Goal: Task Accomplishment & Management: Use online tool/utility

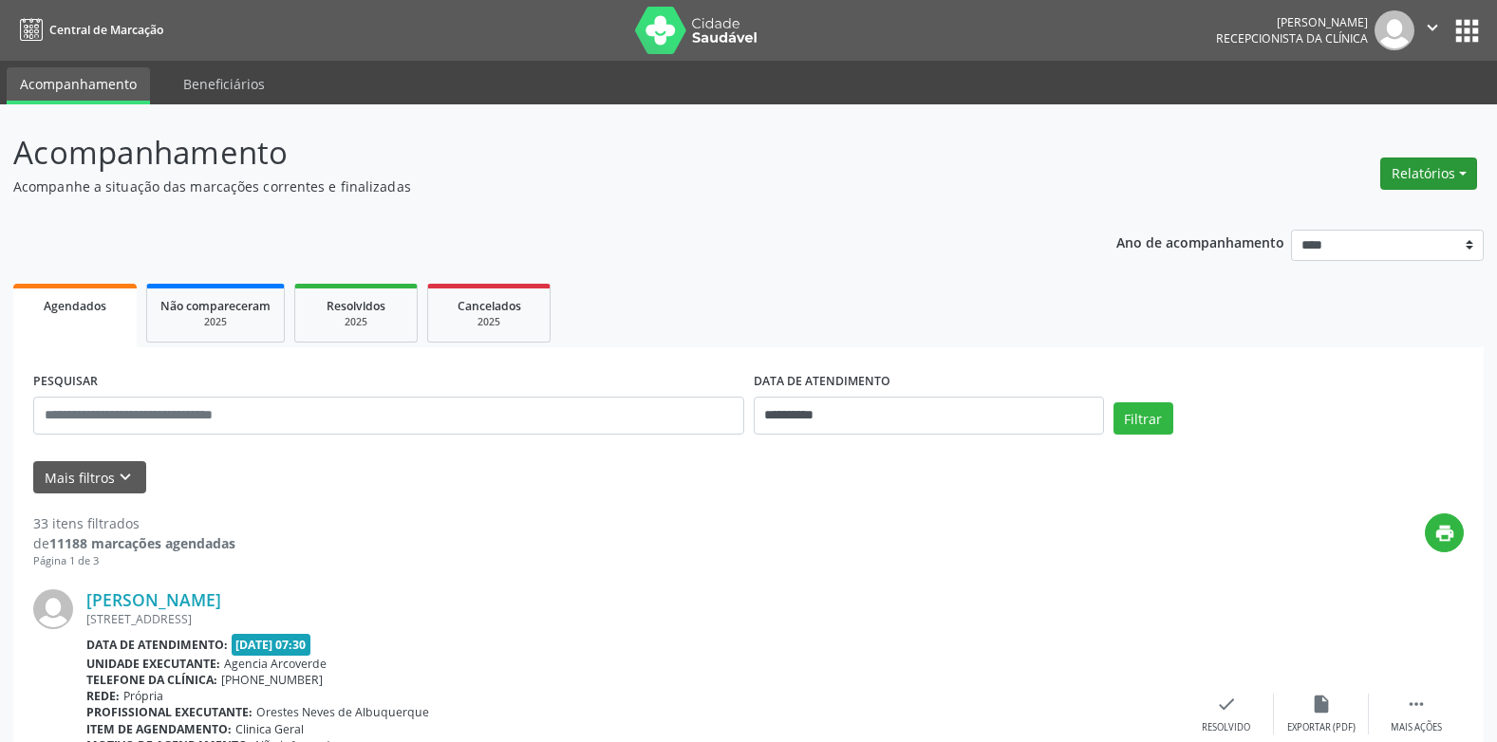
click at [1462, 175] on button "Relatórios" at bounding box center [1428, 174] width 97 height 32
click at [1383, 215] on link "Agendamentos" at bounding box center [1376, 214] width 204 height 27
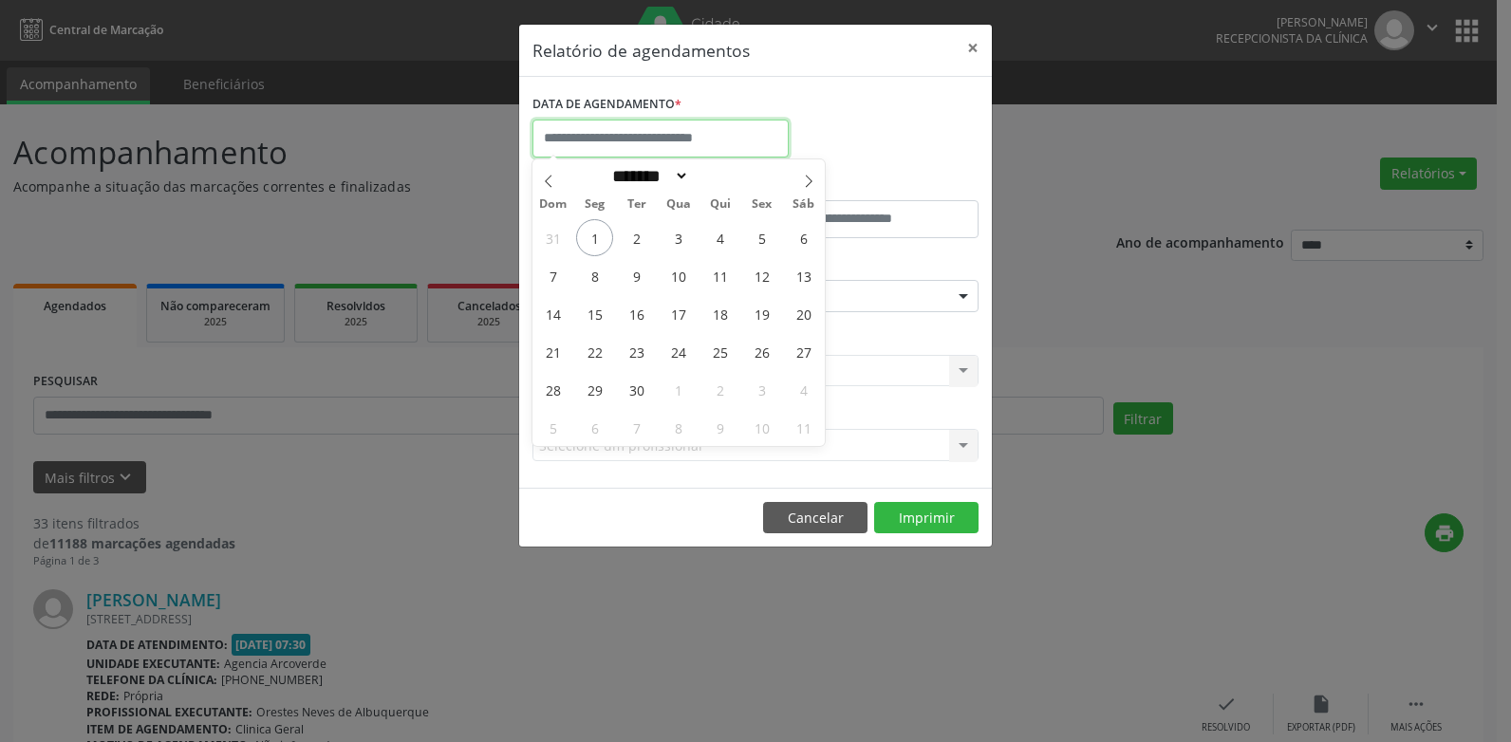
click at [676, 141] on input "text" at bounding box center [660, 139] width 256 height 38
click at [601, 239] on span "1" at bounding box center [594, 237] width 37 height 37
type input "**********"
click at [602, 240] on span "1" at bounding box center [594, 237] width 37 height 37
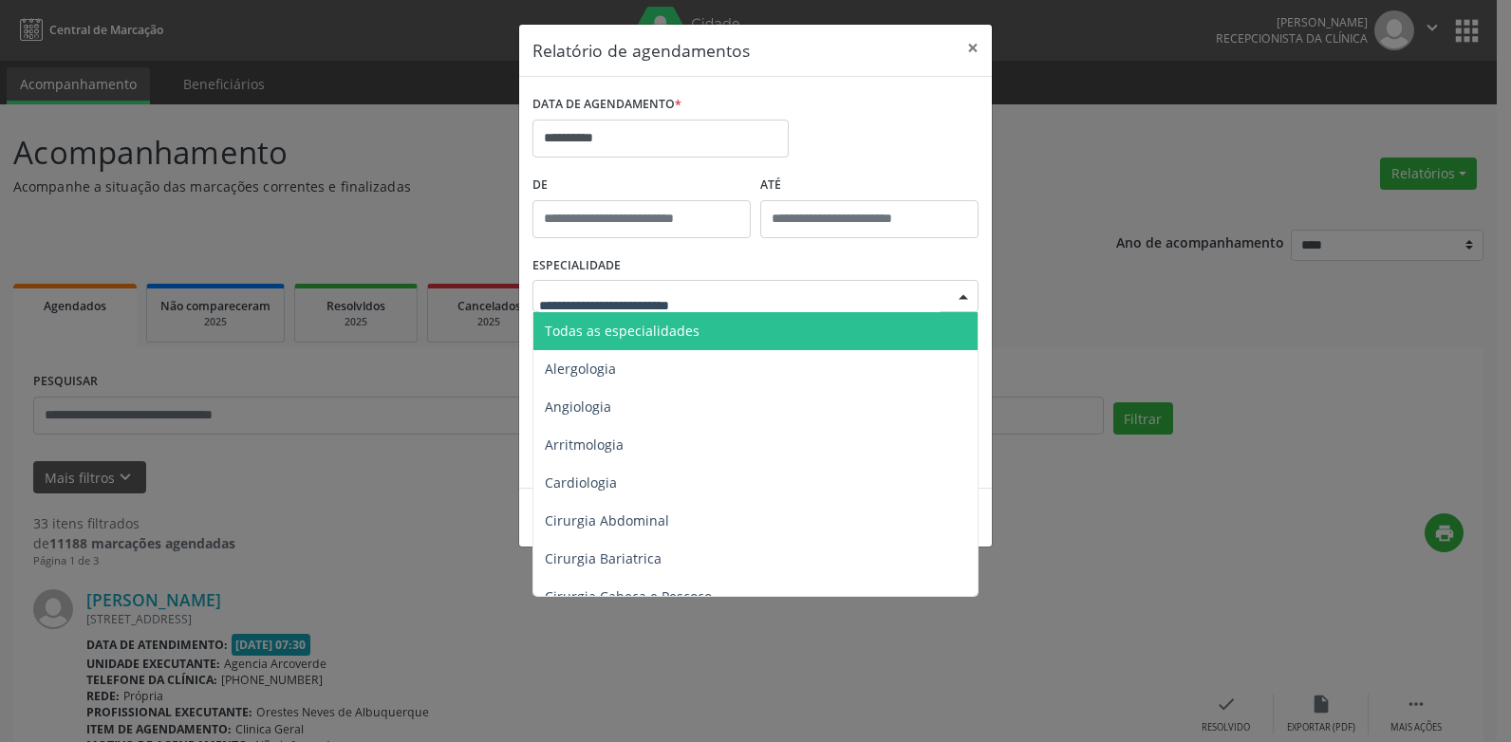
click at [644, 334] on span "Todas as especialidades" at bounding box center [622, 331] width 155 height 18
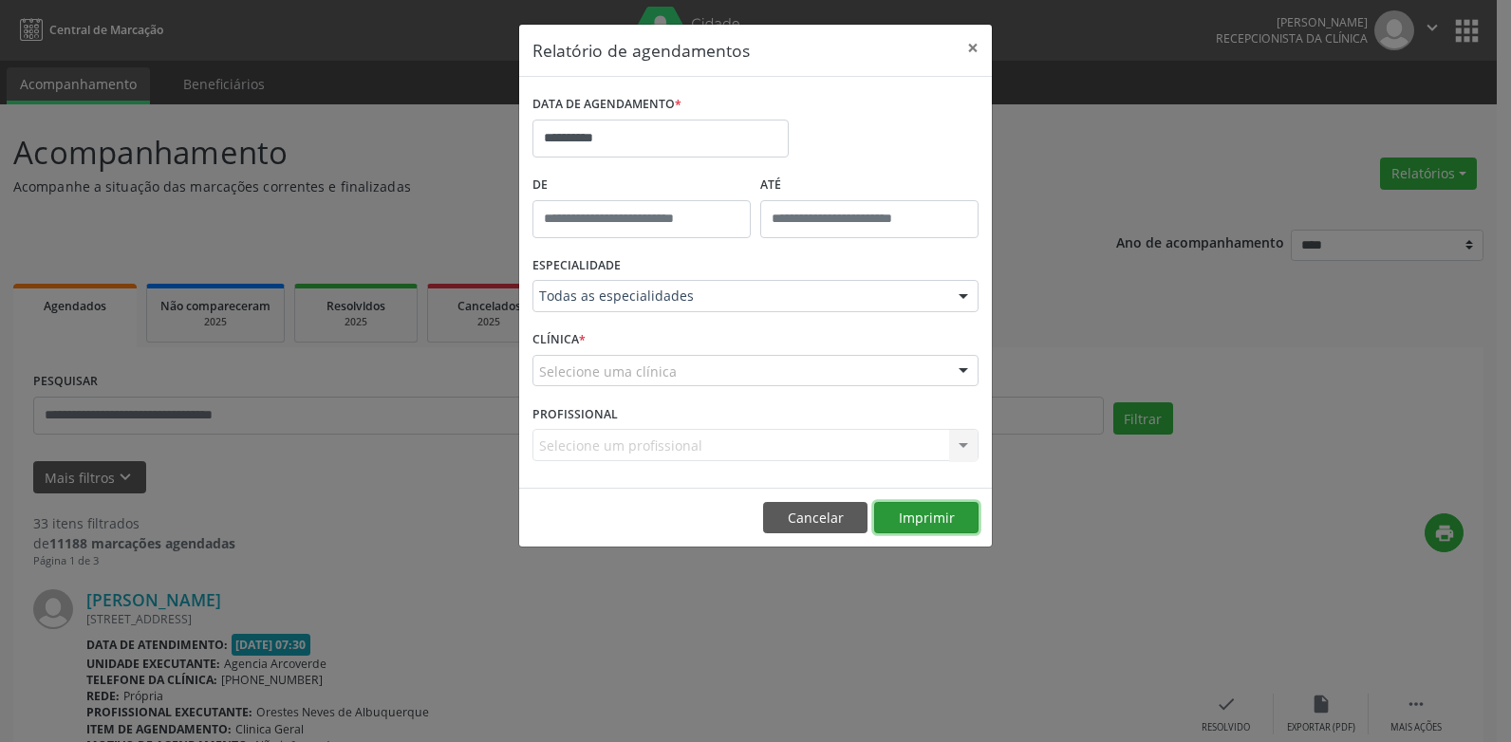
click at [927, 518] on button "Imprimir" at bounding box center [926, 518] width 104 height 32
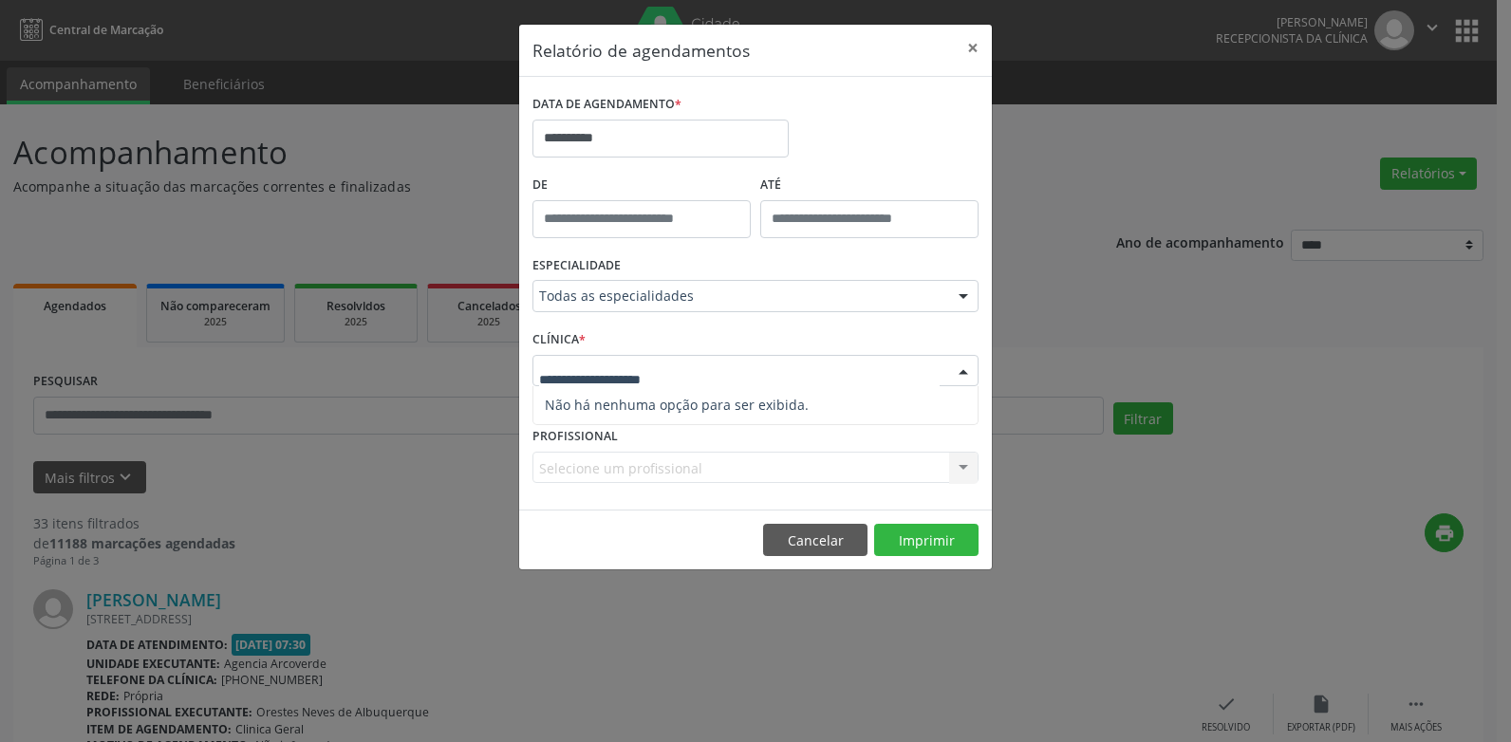
click at [476, 224] on div "**********" at bounding box center [755, 371] width 1511 height 742
click at [964, 366] on div at bounding box center [963, 372] width 28 height 32
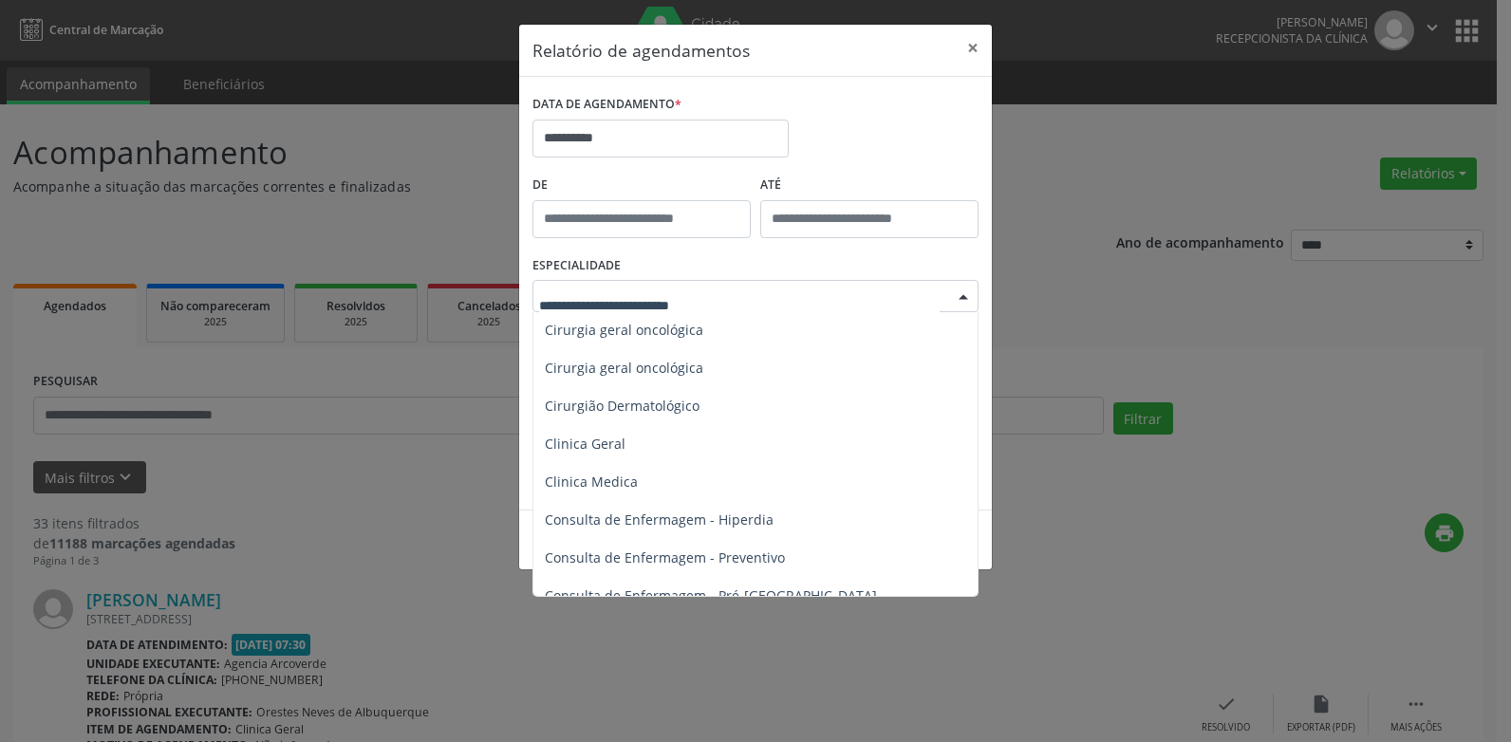
scroll to position [569, 0]
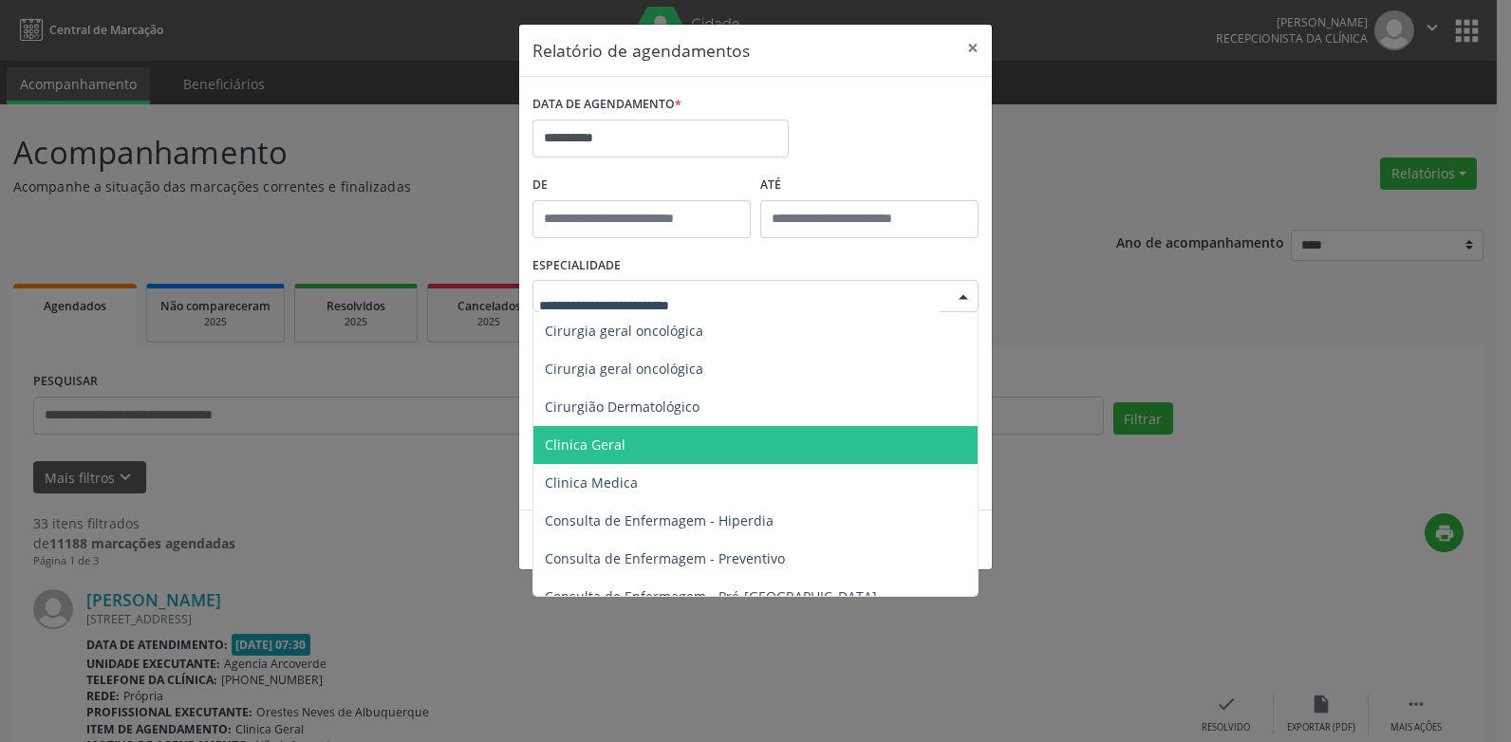
click at [635, 447] on span "Clinica Geral" at bounding box center [756, 445] width 447 height 38
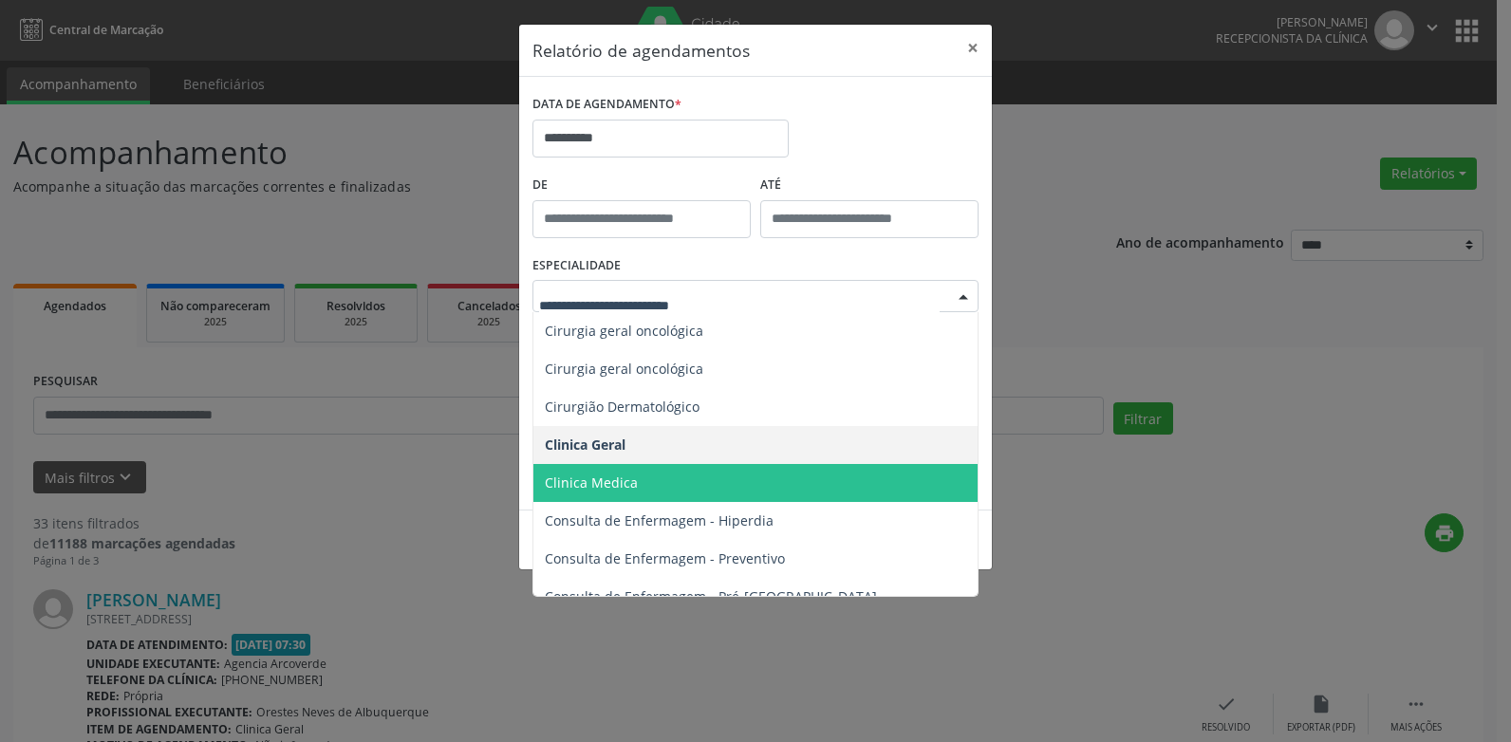
click at [612, 493] on span "Clinica Medica" at bounding box center [756, 483] width 447 height 38
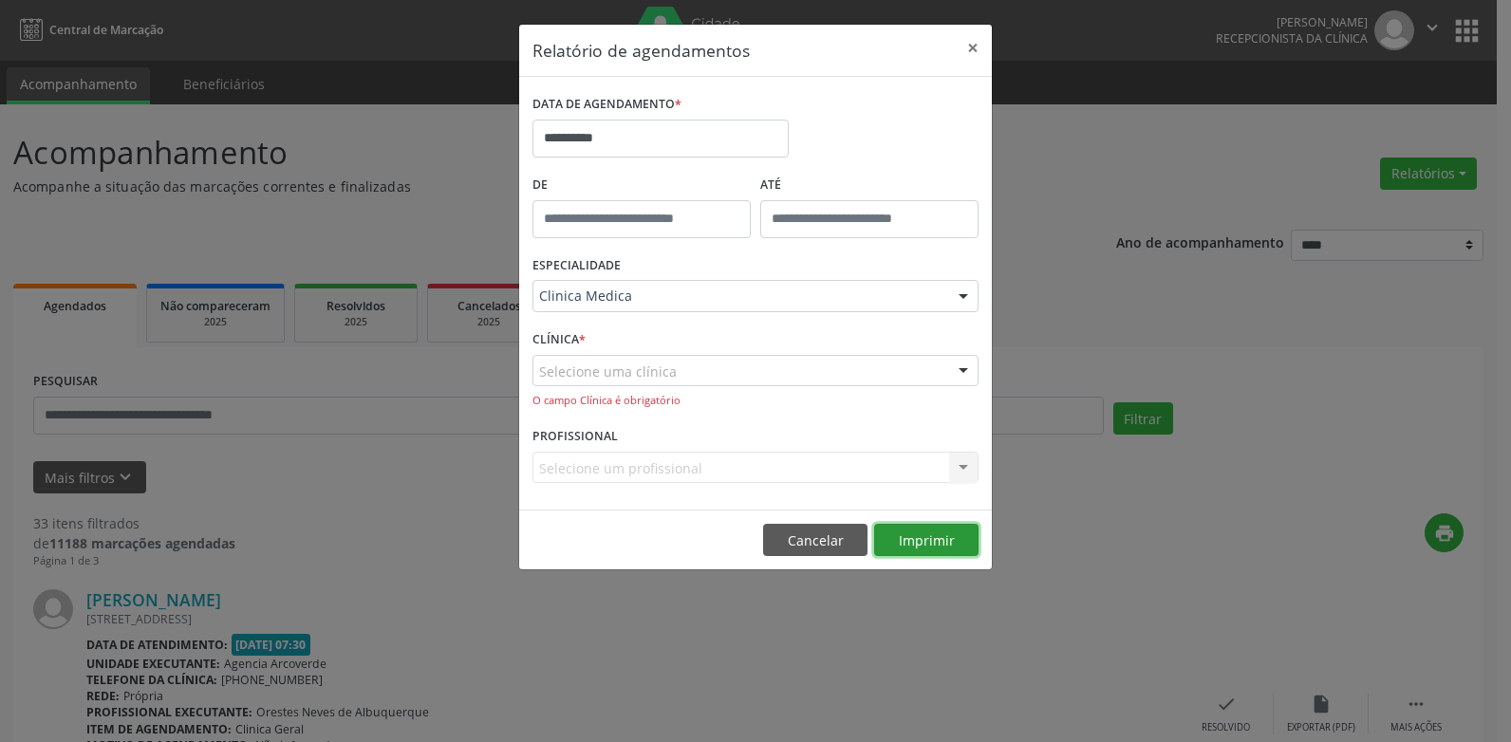
click at [938, 536] on button "Imprimir" at bounding box center [926, 540] width 104 height 32
click at [961, 371] on div at bounding box center [963, 372] width 28 height 32
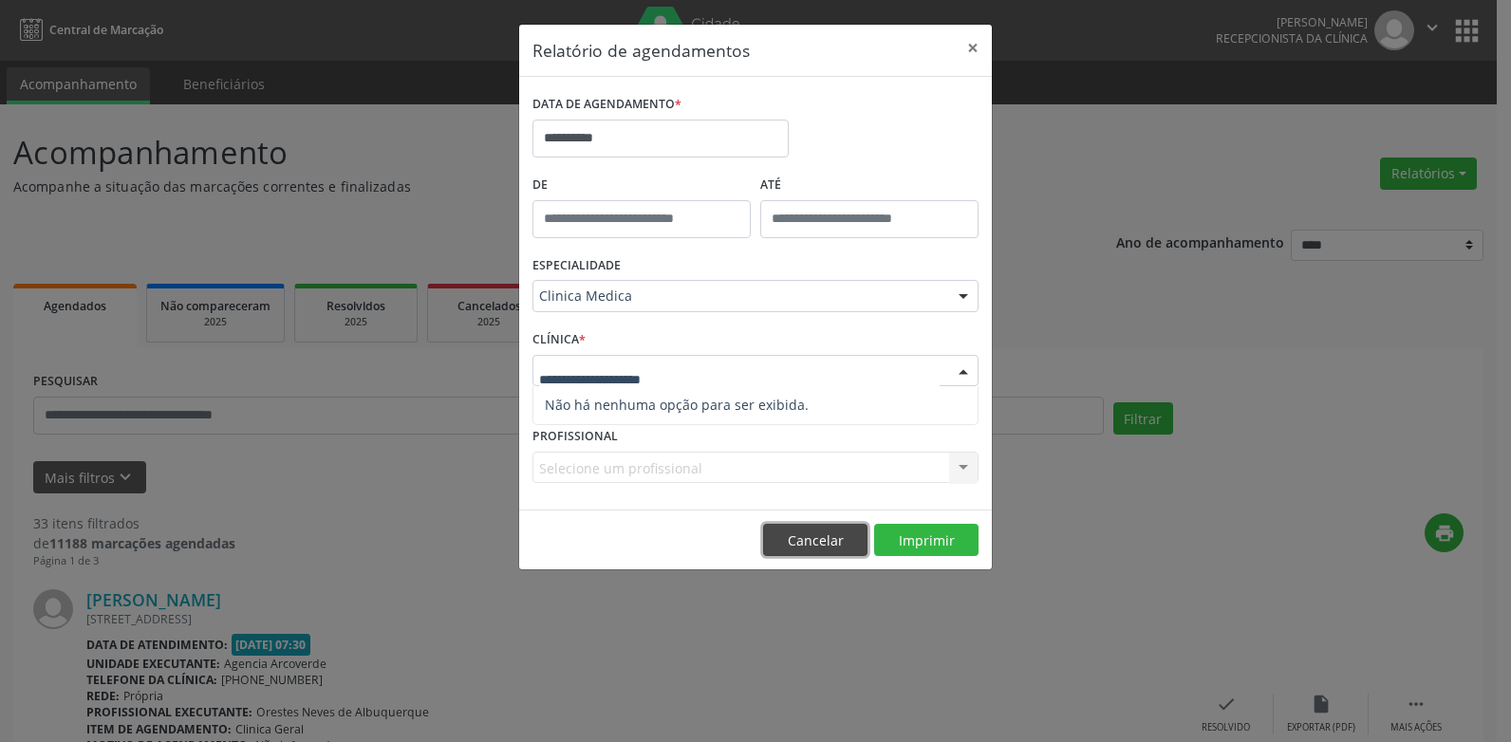
click at [838, 545] on button "Cancelar" at bounding box center [815, 540] width 104 height 32
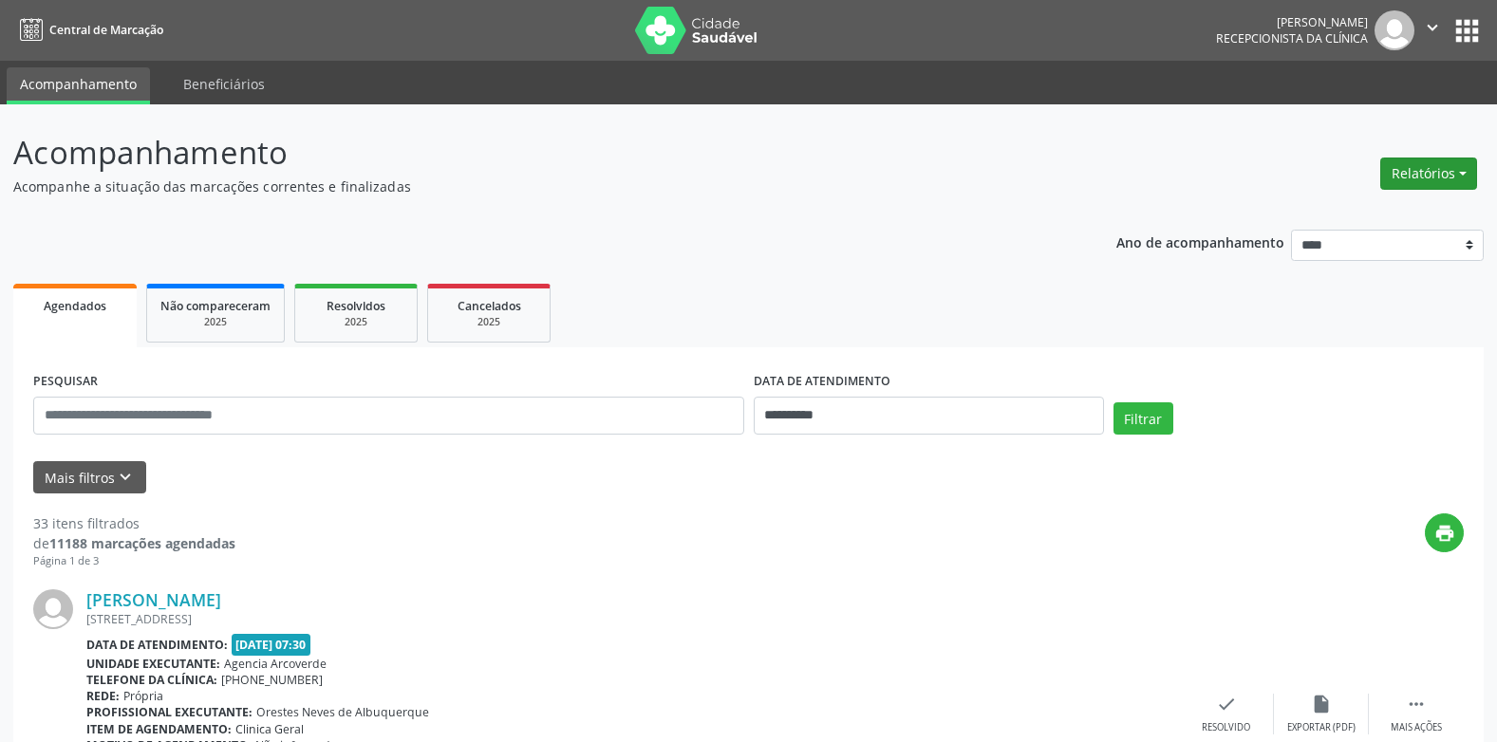
click at [1458, 177] on button "Relatórios" at bounding box center [1428, 174] width 97 height 32
click at [1351, 212] on link "Agendamentos" at bounding box center [1376, 214] width 204 height 27
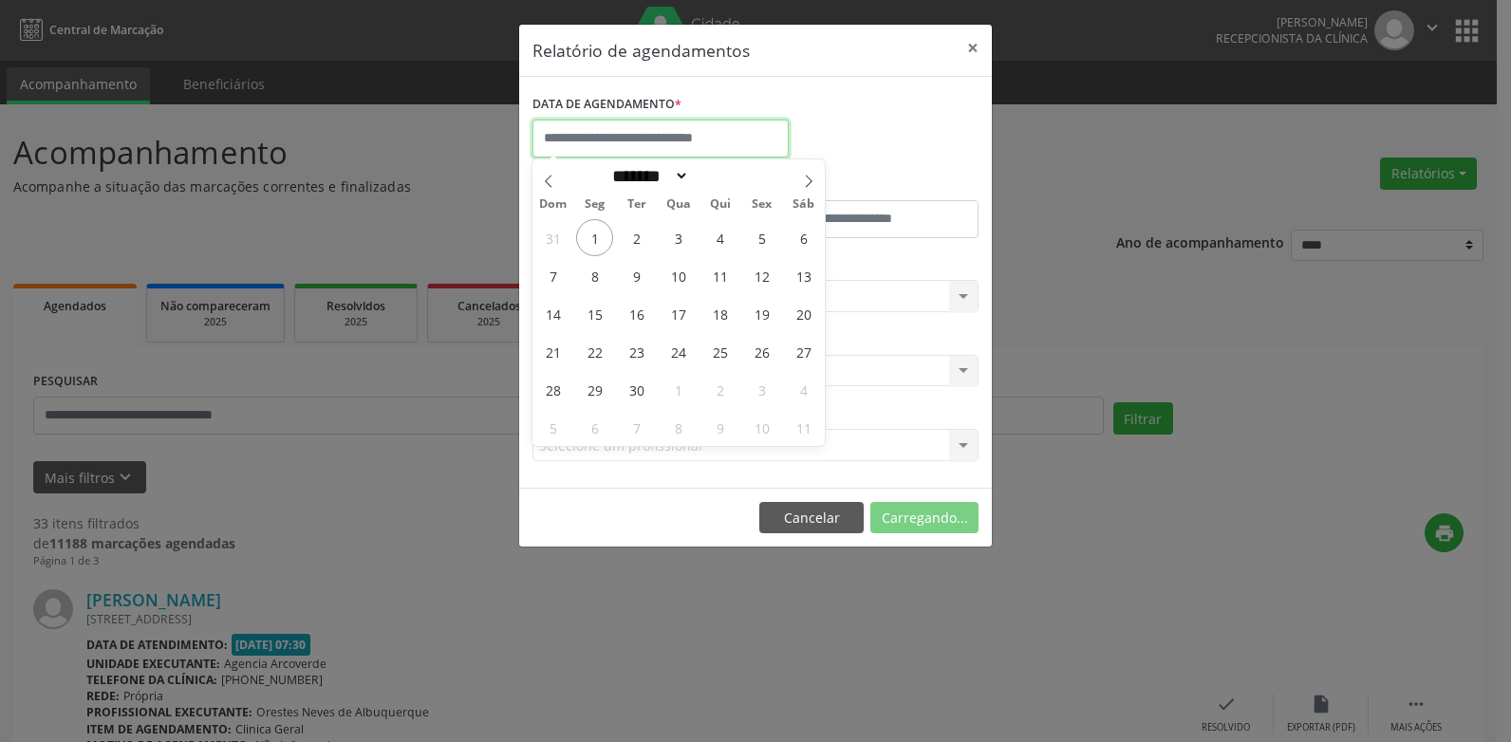
click at [626, 134] on input "text" at bounding box center [660, 139] width 256 height 38
click at [606, 234] on span "1" at bounding box center [594, 237] width 37 height 37
type input "**********"
click at [606, 234] on span "1" at bounding box center [594, 237] width 37 height 37
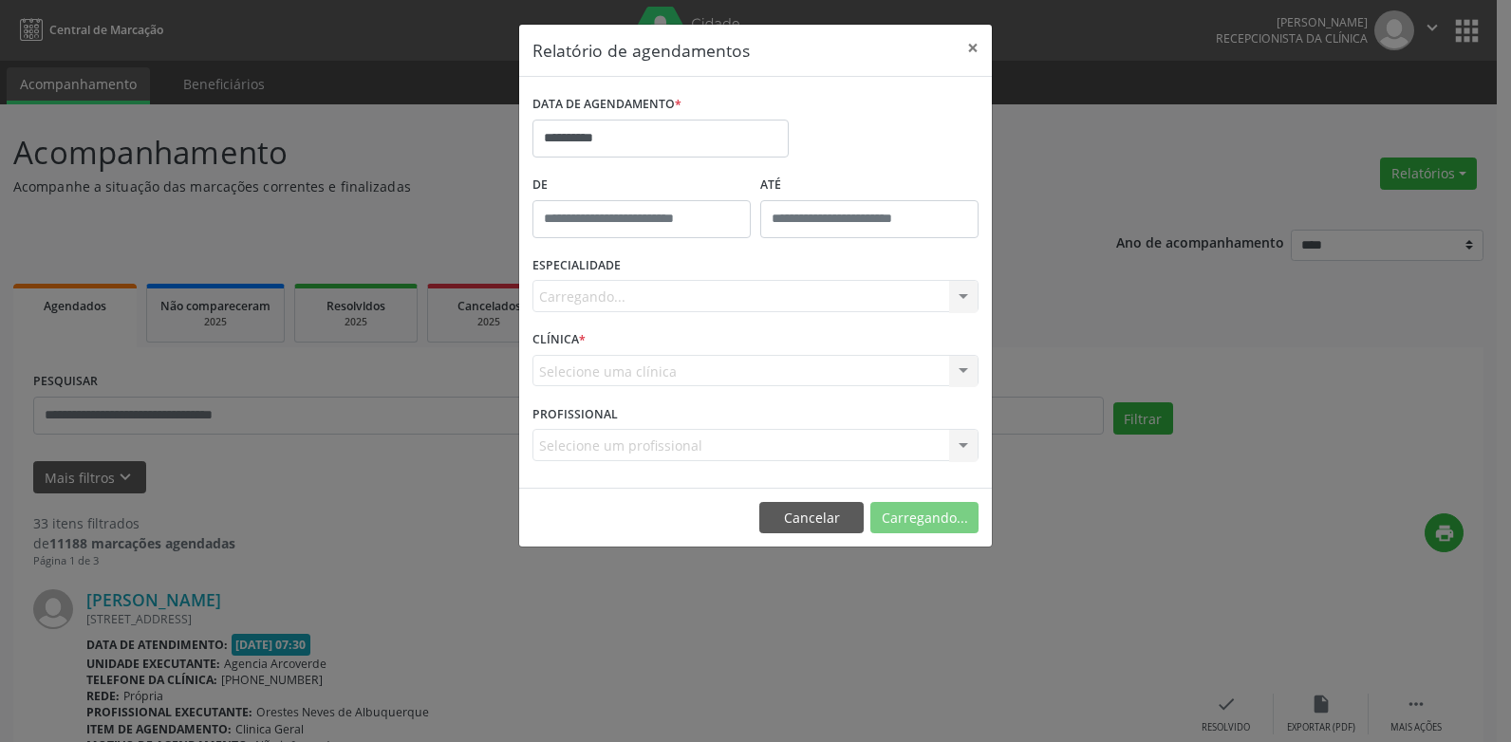
click at [613, 290] on div "Carregando... Todas as especialidades Alergologia Angiologia Arritmologia Cardi…" at bounding box center [755, 296] width 446 height 32
